Goal: Transaction & Acquisition: Book appointment/travel/reservation

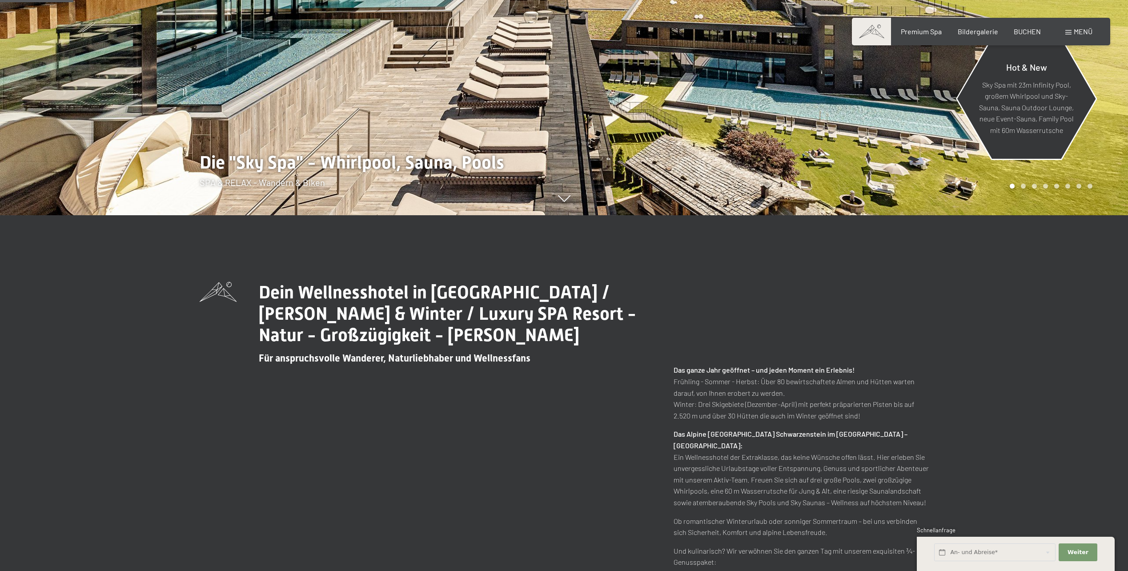
scroll to position [400, 0]
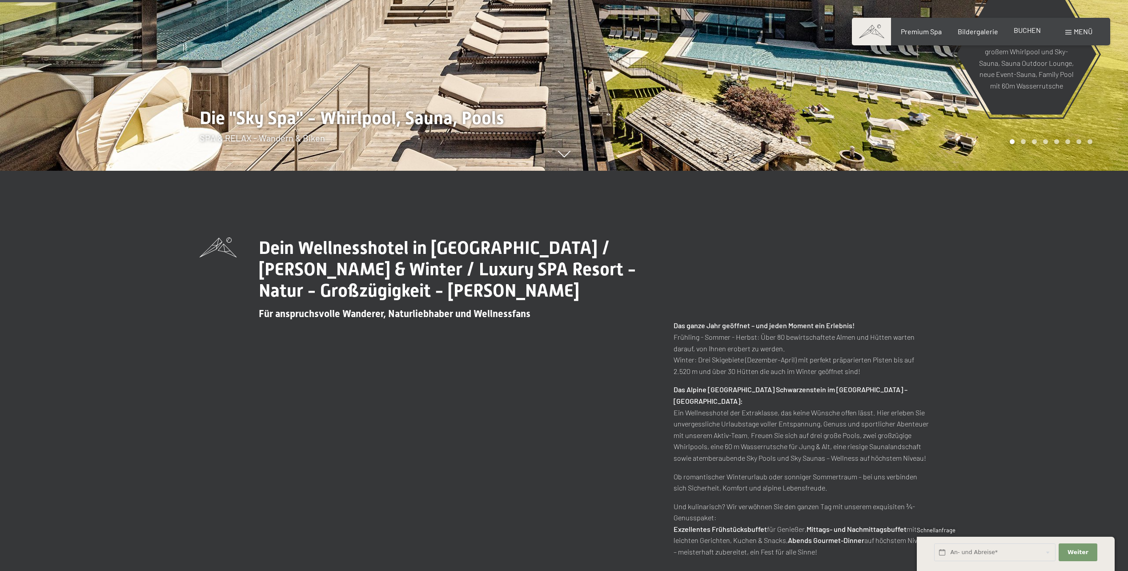
click at [1034, 29] on span "BUCHEN" at bounding box center [1027, 30] width 27 height 8
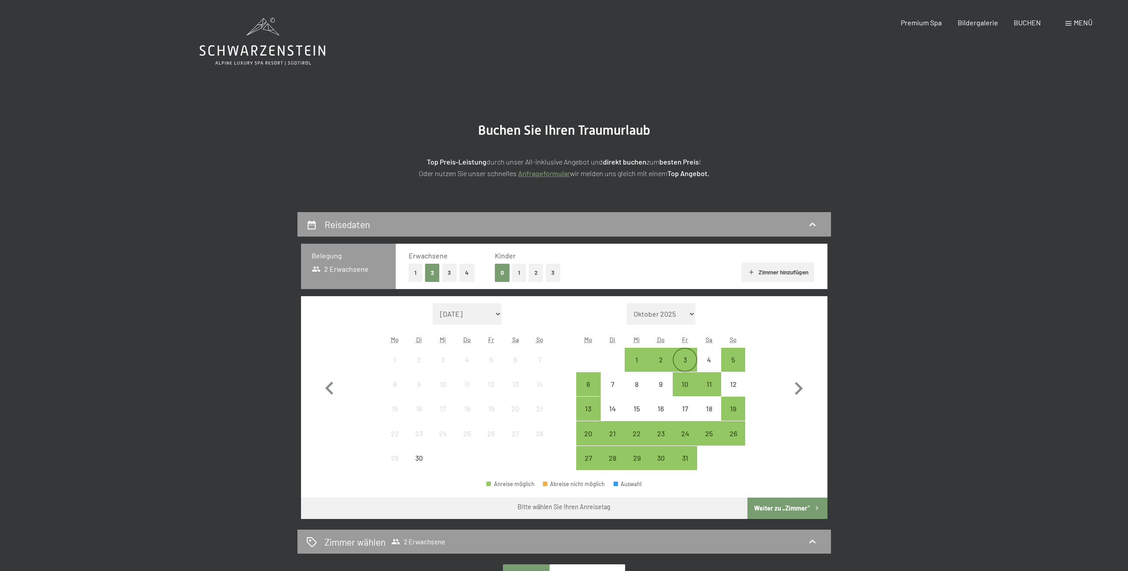
click at [688, 356] on div "3" at bounding box center [685, 367] width 22 height 22
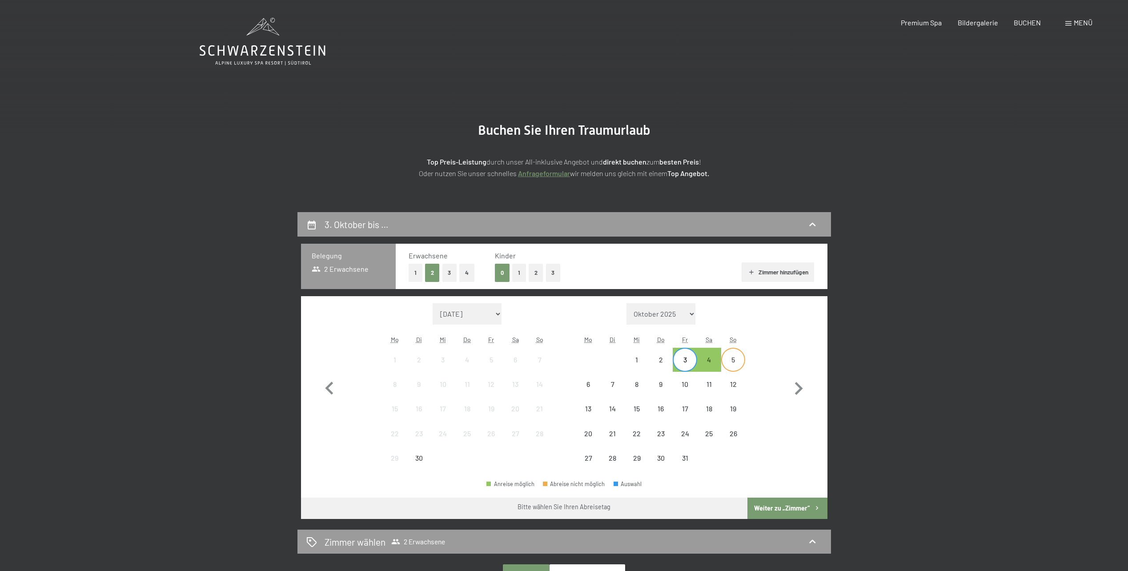
click at [733, 361] on div "5" at bounding box center [733, 367] width 22 height 22
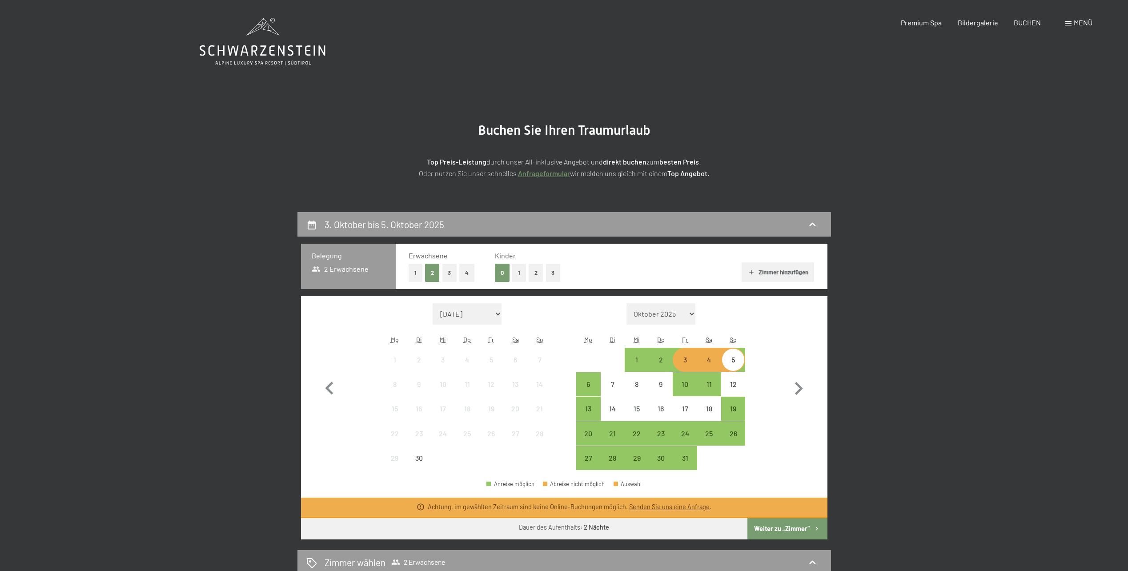
click at [806, 531] on button "Weiter zu „Zimmer“" at bounding box center [787, 528] width 80 height 21
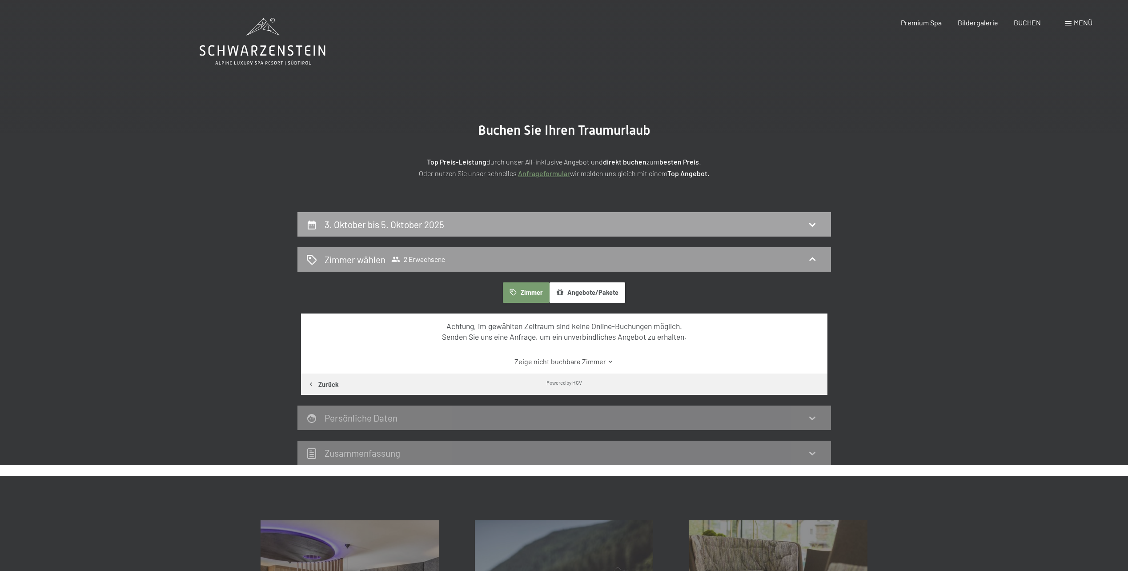
click at [496, 218] on div "3. Oktober bis 5. Oktober 2025" at bounding box center [564, 224] width 516 height 13
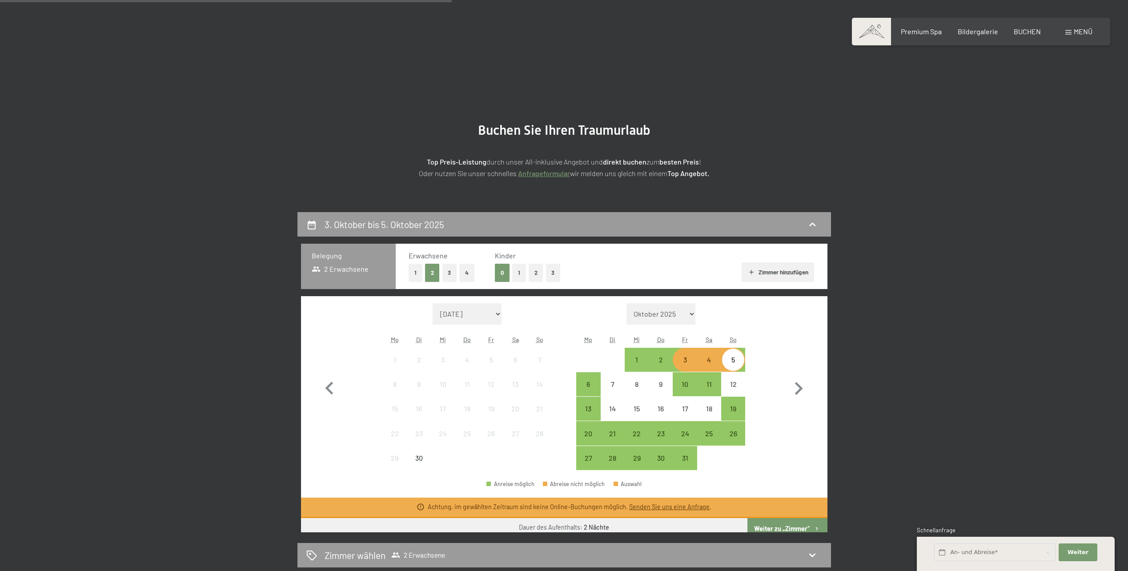
scroll to position [212, 0]
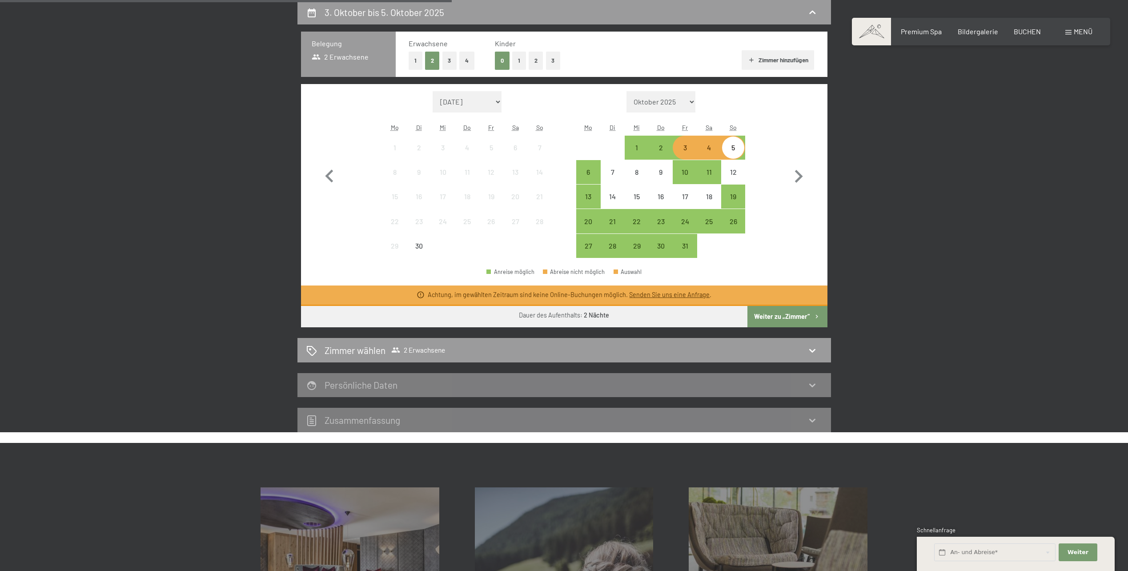
click at [678, 151] on div "3" at bounding box center [685, 155] width 22 height 22
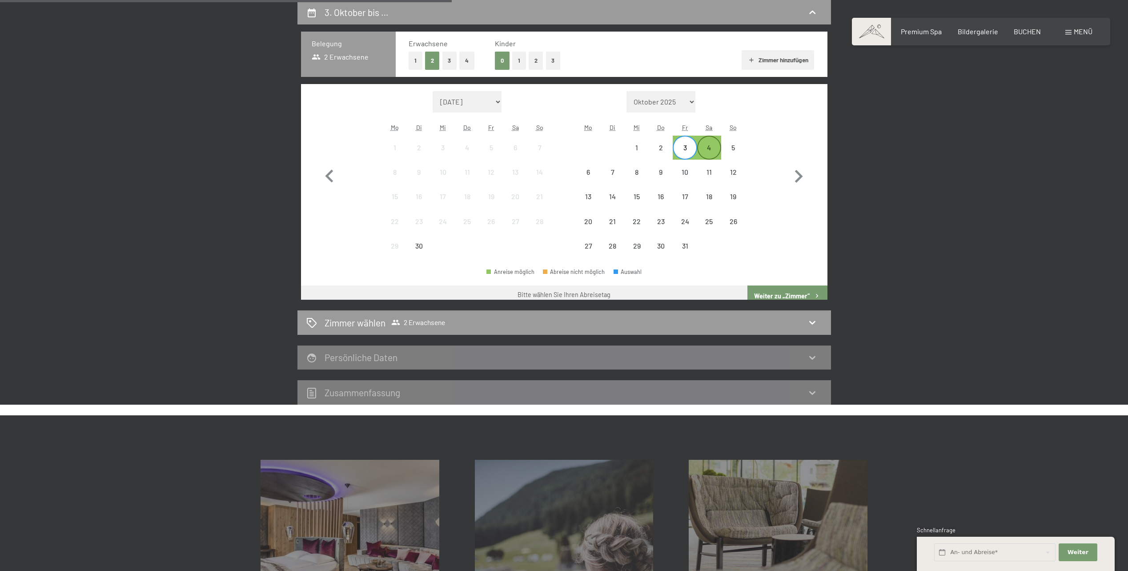
click at [713, 157] on div "4" at bounding box center [709, 155] width 22 height 22
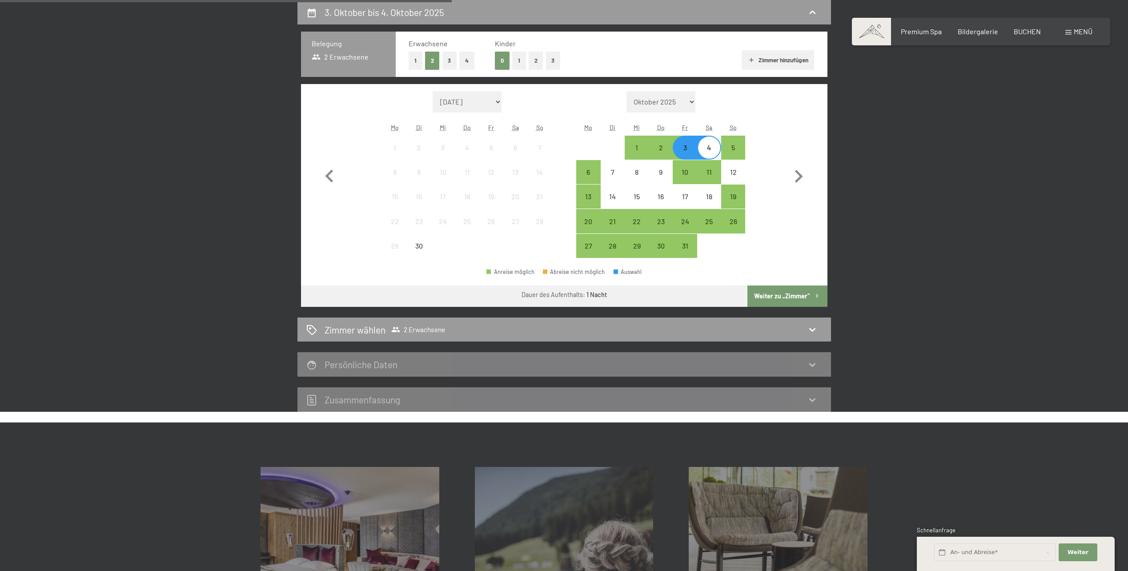
drag, startPoint x: 807, startPoint y: 299, endPoint x: 815, endPoint y: 300, distance: 7.6
click at [807, 299] on button "Weiter zu „Zimmer“" at bounding box center [787, 295] width 80 height 21
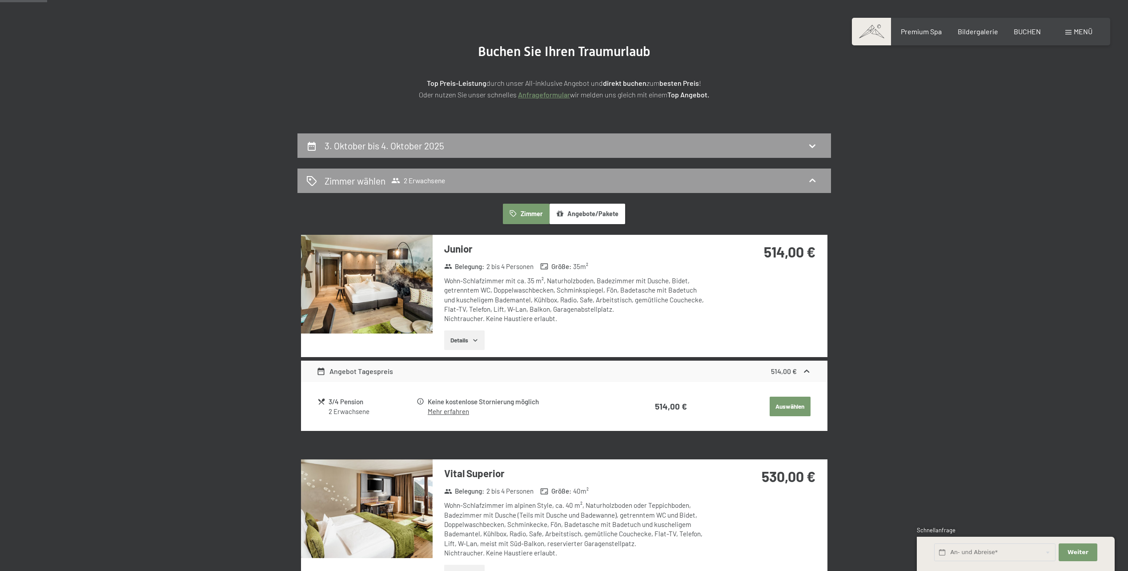
scroll to position [0, 0]
